Goal: Answer question/provide support: Share knowledge or assist other users

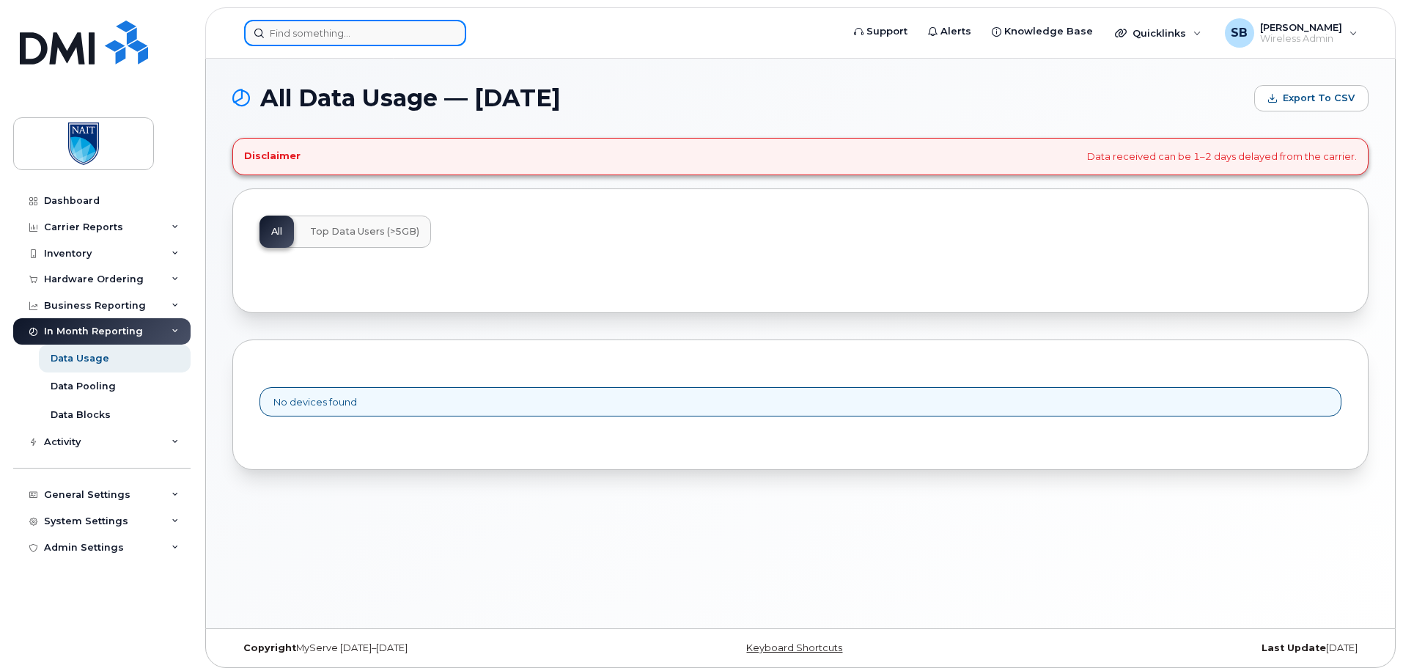
click at [372, 33] on input at bounding box center [355, 33] width 222 height 26
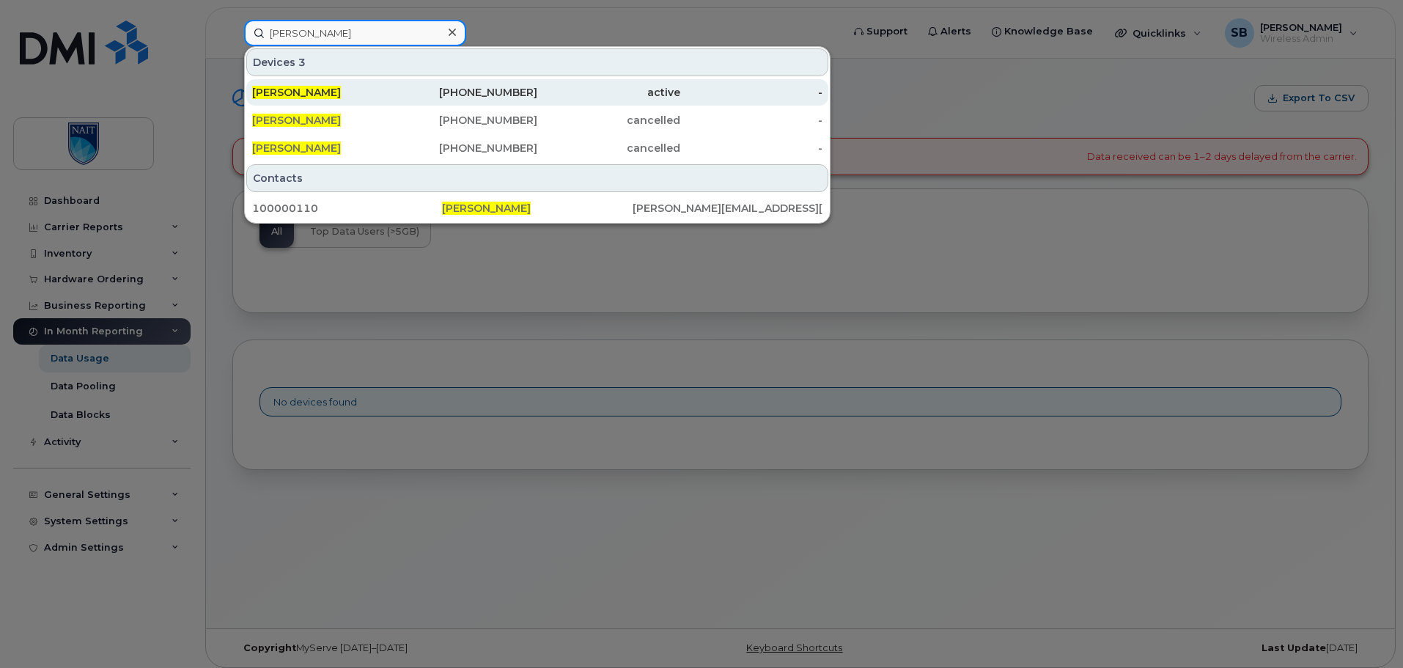
type input "[PERSON_NAME]"
click at [375, 94] on div "[PERSON_NAME]" at bounding box center [323, 92] width 143 height 15
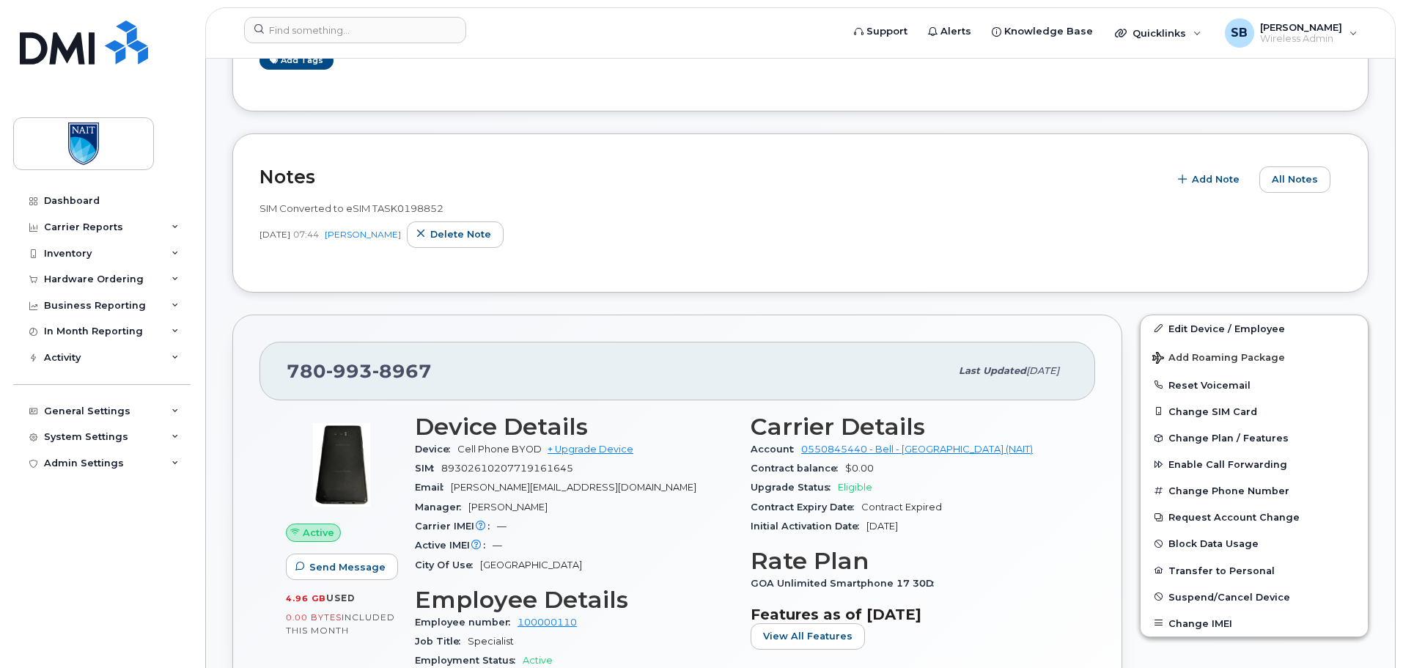
scroll to position [440, 0]
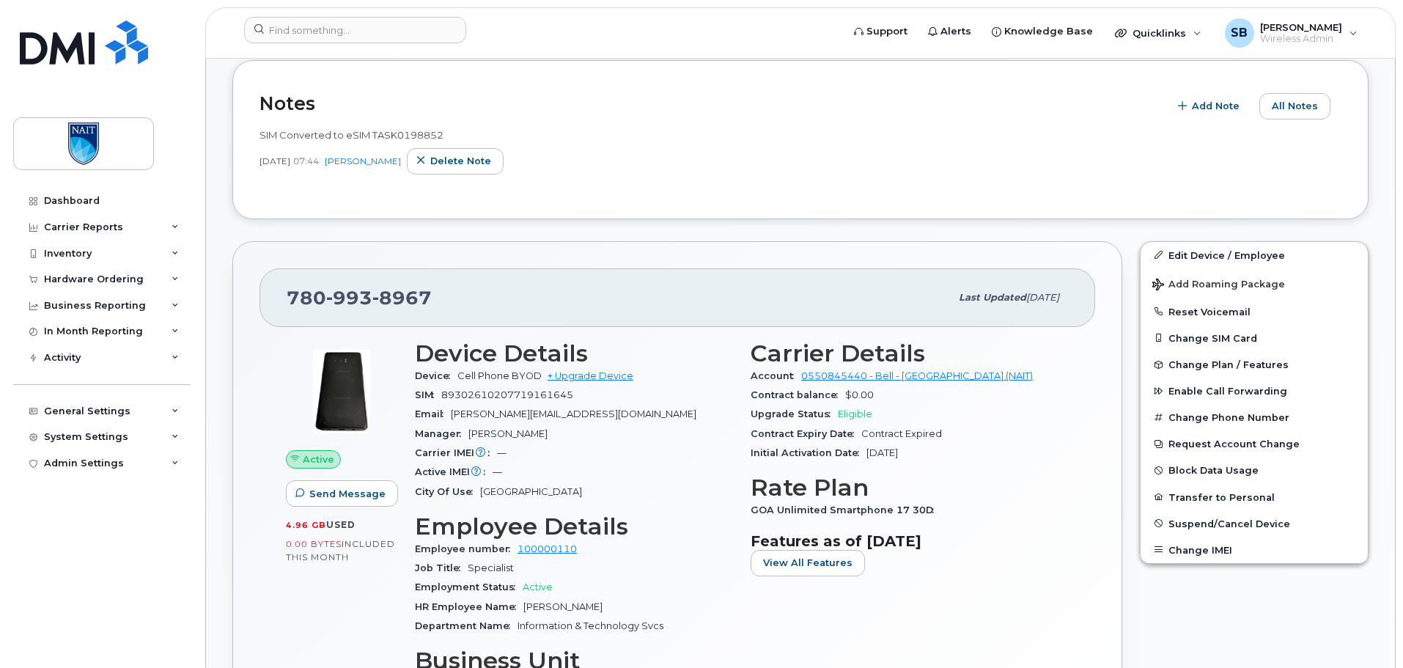
click at [689, 482] on div "City Of Use Edmonton" at bounding box center [574, 491] width 318 height 19
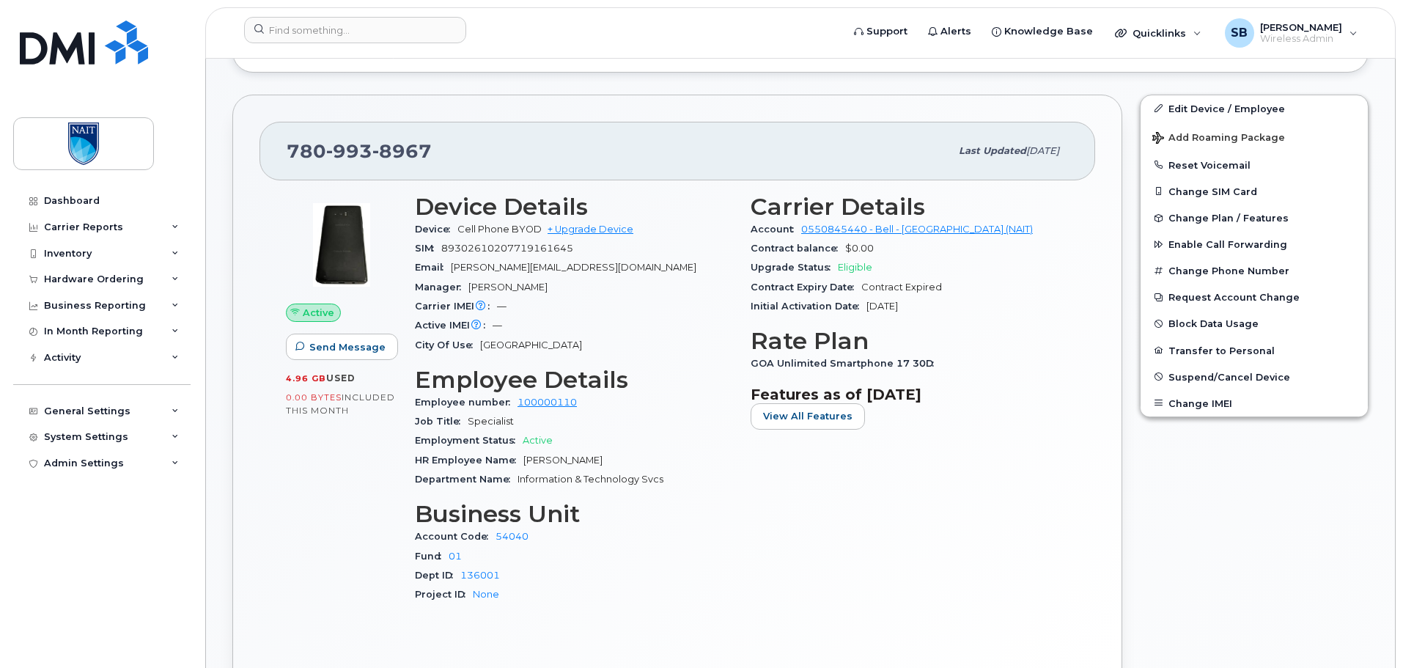
scroll to position [220, 0]
